Goal: Information Seeking & Learning: Learn about a topic

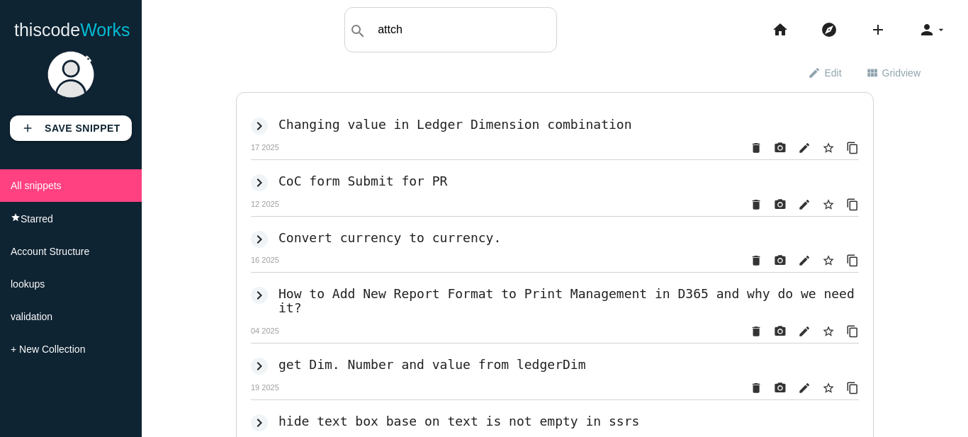
type input "attch"
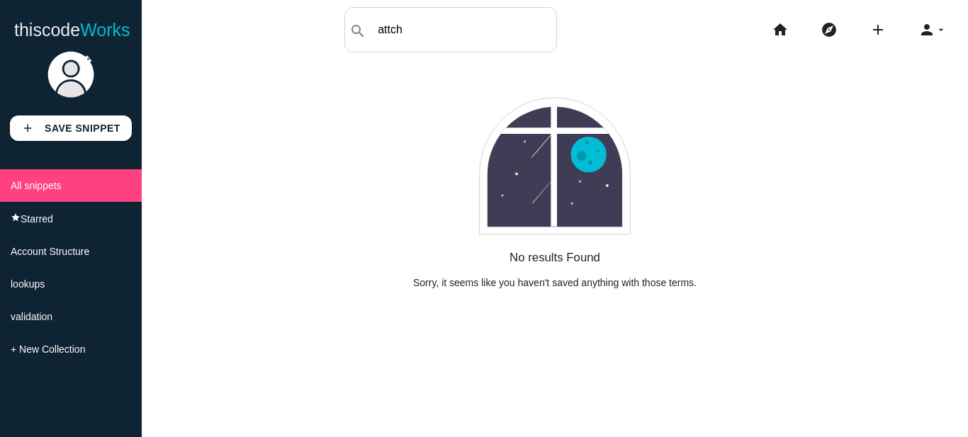
click at [434, 34] on input "attch" at bounding box center [464, 30] width 186 height 30
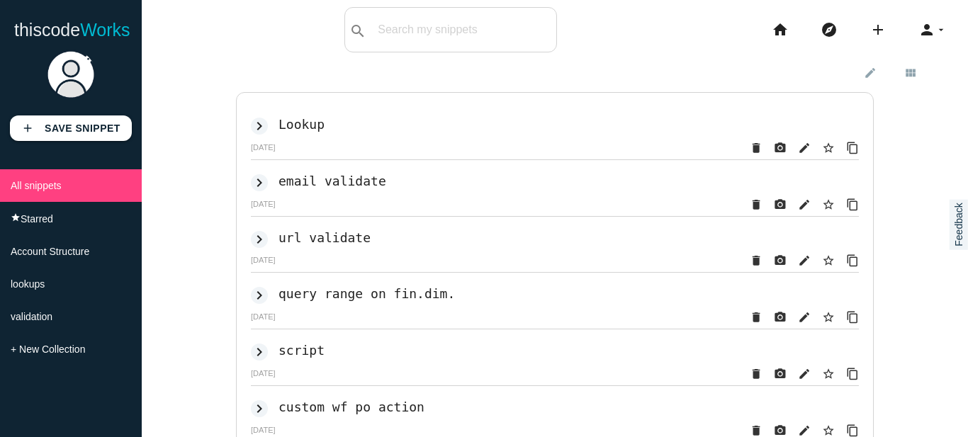
click at [445, 42] on input "text" at bounding box center [464, 30] width 186 height 30
type input "attac"
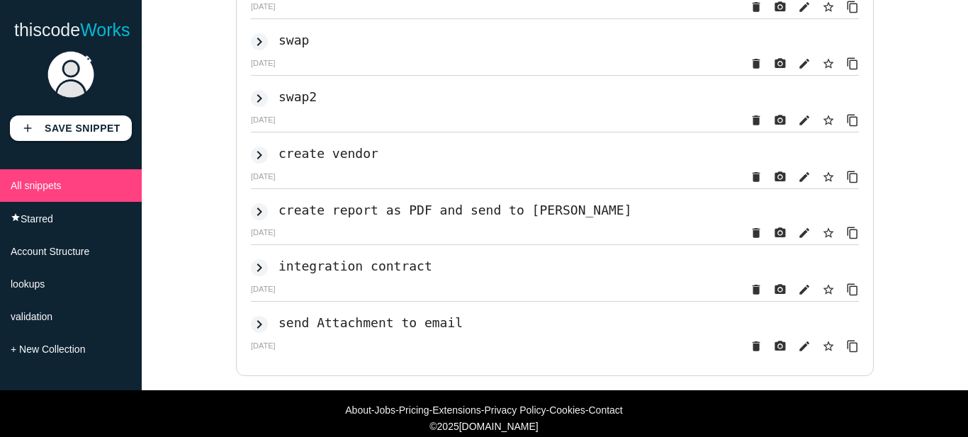
scroll to position [284, 0]
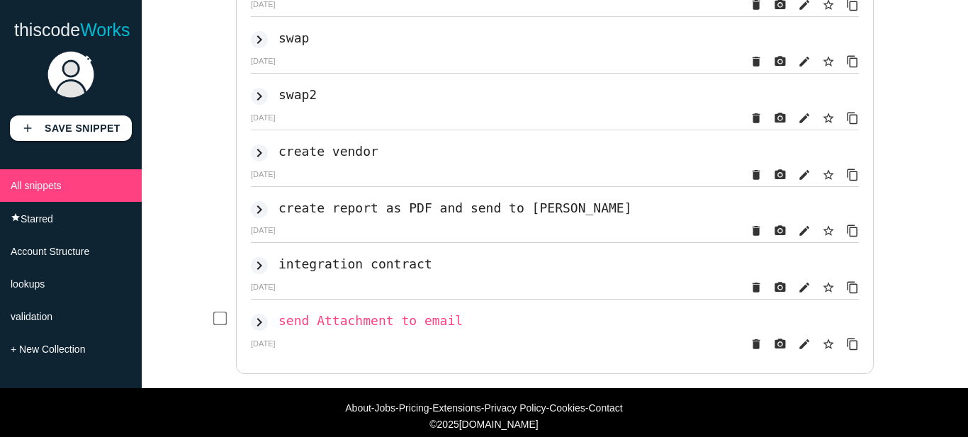
click at [320, 328] on h2 "send Attachment to email" at bounding box center [370, 320] width 184 height 15
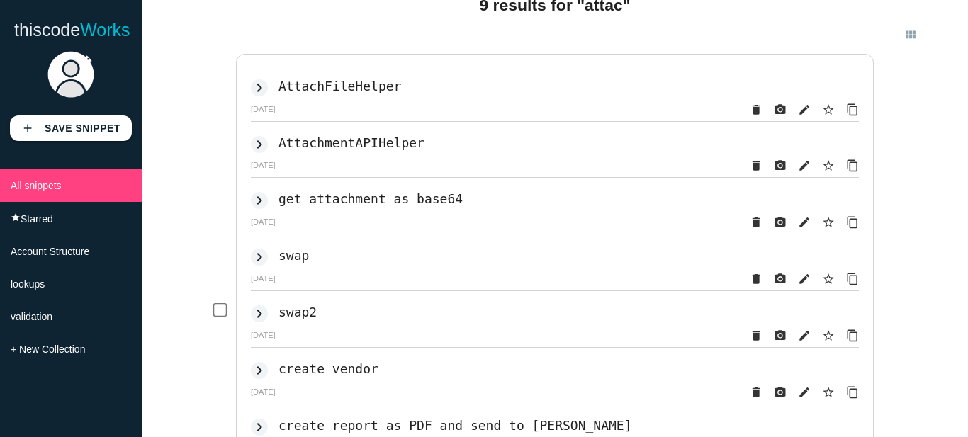
scroll to position [0, 0]
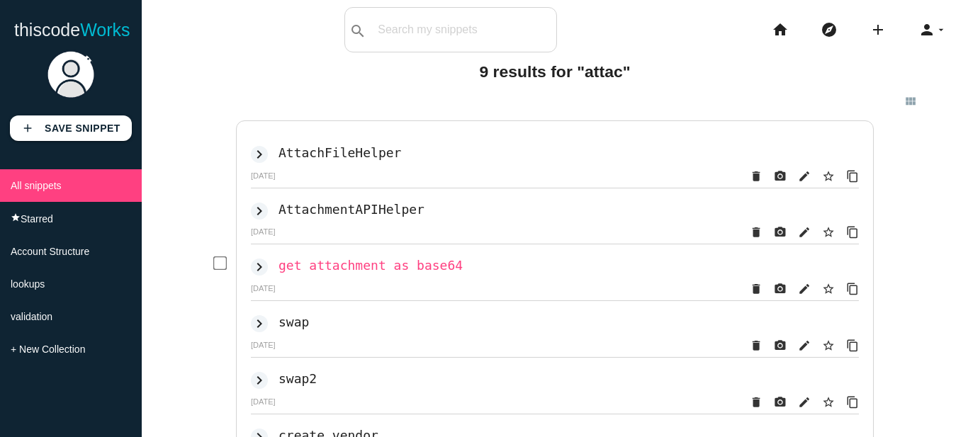
click at [316, 273] on h2 "get attachment as base64" at bounding box center [370, 265] width 184 height 15
click at [444, 28] on input "text" at bounding box center [484, 30] width 144 height 30
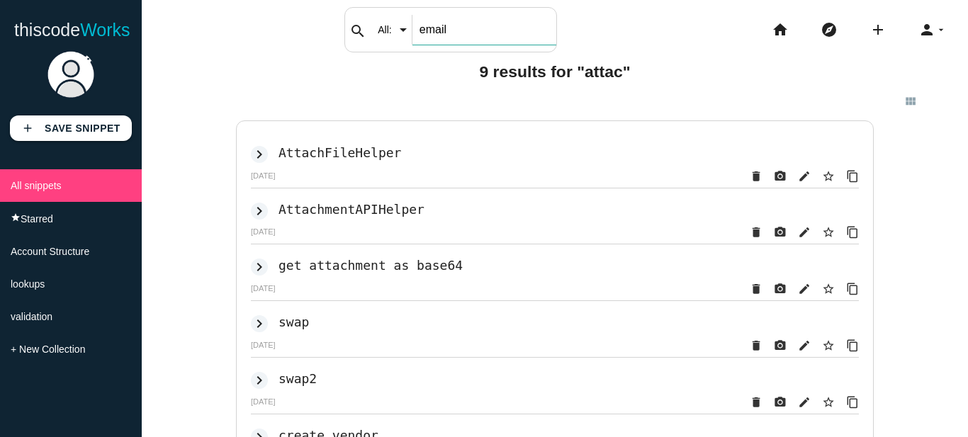
type input "email"
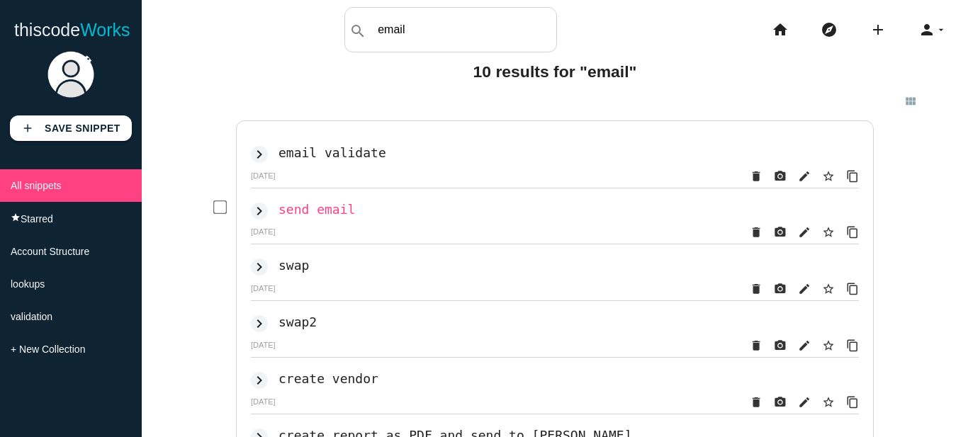
click at [322, 211] on h2 "send email" at bounding box center [316, 209] width 77 height 15
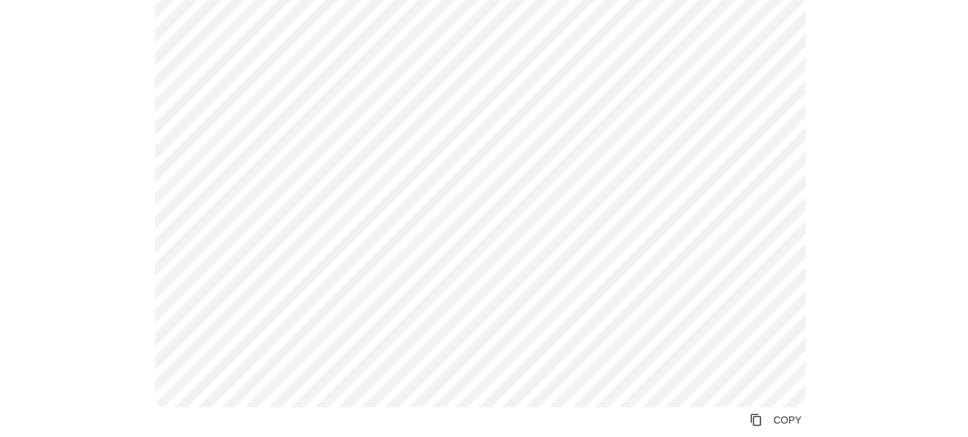
scroll to position [380, 0]
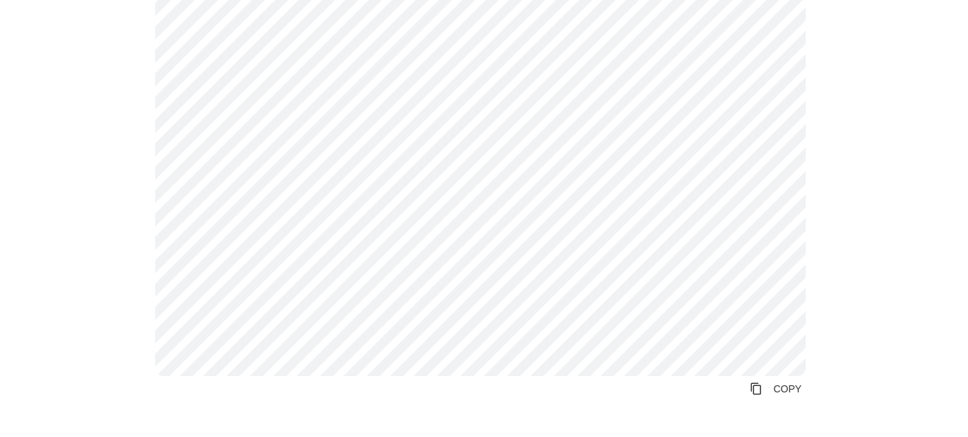
scroll to position [238, 0]
